Goal: Browse casually

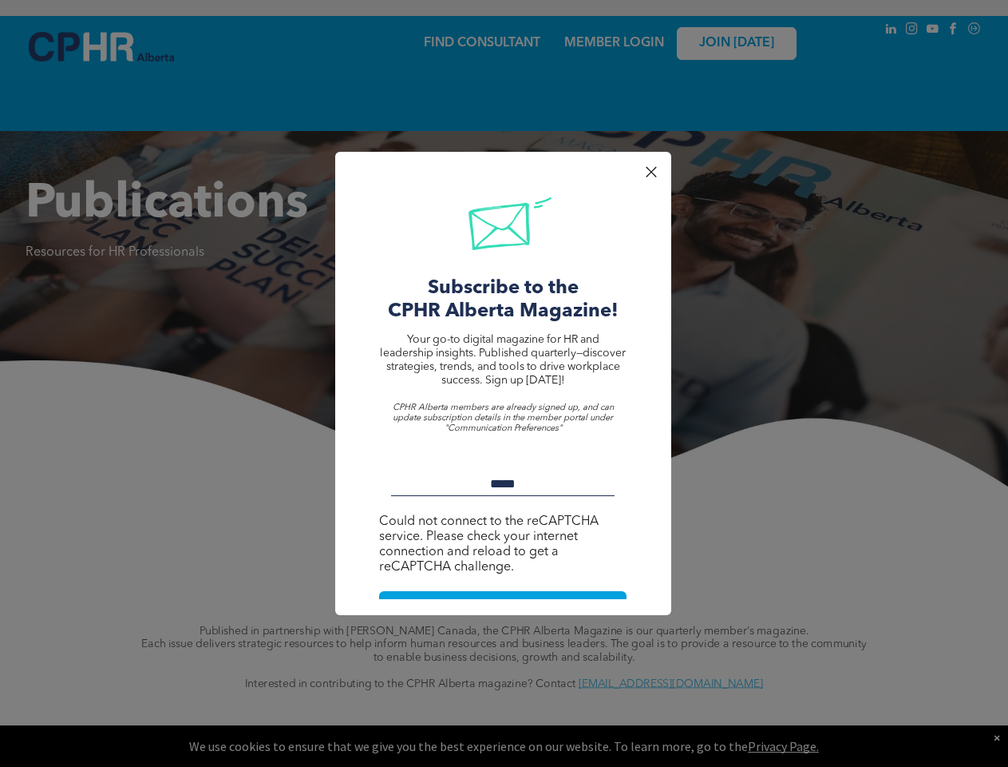
click at [504, 383] on span "Your go-to digital magazine for HR and leadership insights. Published quarterly…" at bounding box center [503, 360] width 246 height 52
click at [504, 391] on p at bounding box center [503, 394] width 247 height 15
click at [503, 383] on span "Your go-to digital magazine for HR and leadership insights. Published quarterly…" at bounding box center [503, 360] width 246 height 52
click at [651, 172] on div at bounding box center [651, 172] width 22 height 22
